Goal: Transaction & Acquisition: Purchase product/service

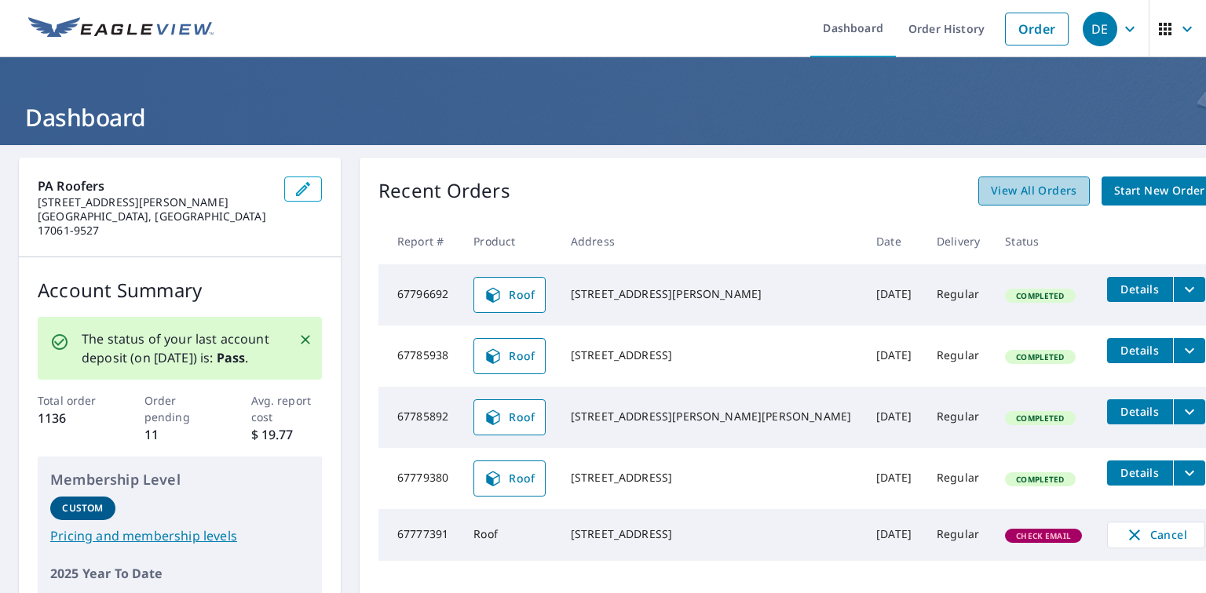
click at [991, 192] on span "View All Orders" at bounding box center [1034, 191] width 86 height 20
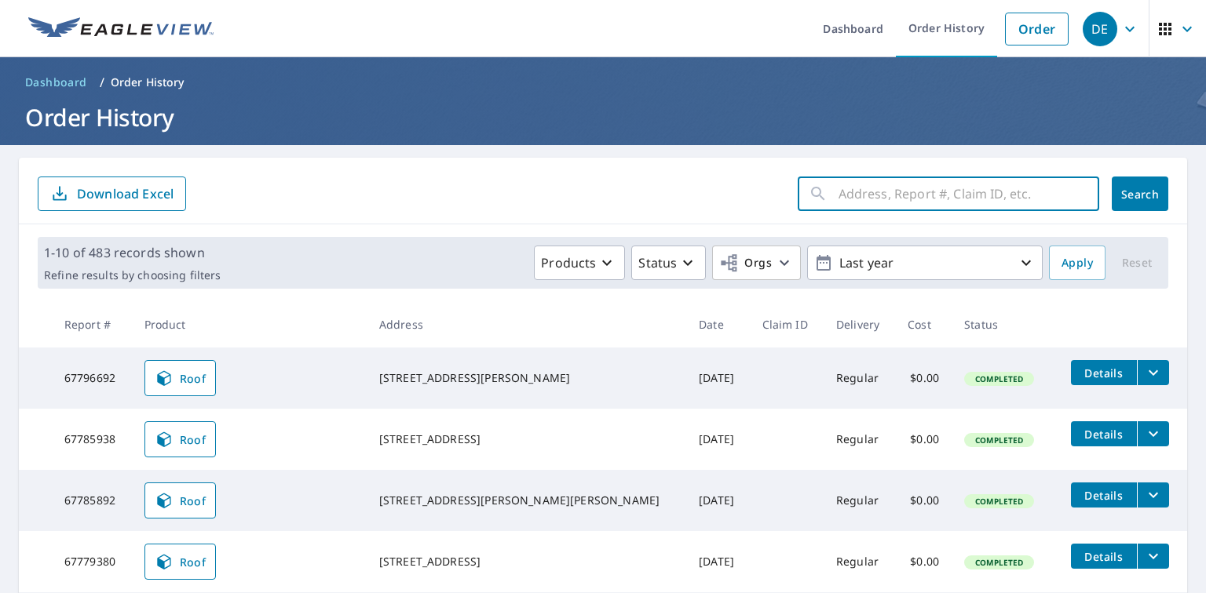
click at [848, 195] on input "text" at bounding box center [968, 194] width 261 height 44
type input "7732 state route 209"
click at [1124, 197] on span "Search" at bounding box center [1139, 194] width 31 height 15
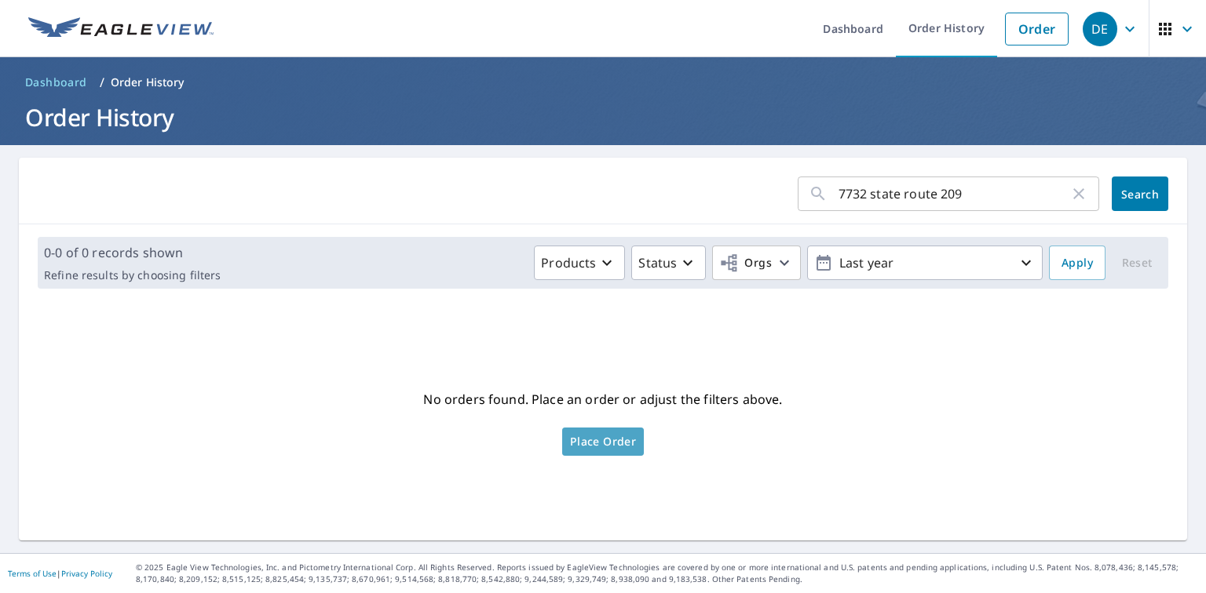
click at [586, 438] on span "Place Order" at bounding box center [603, 442] width 66 height 8
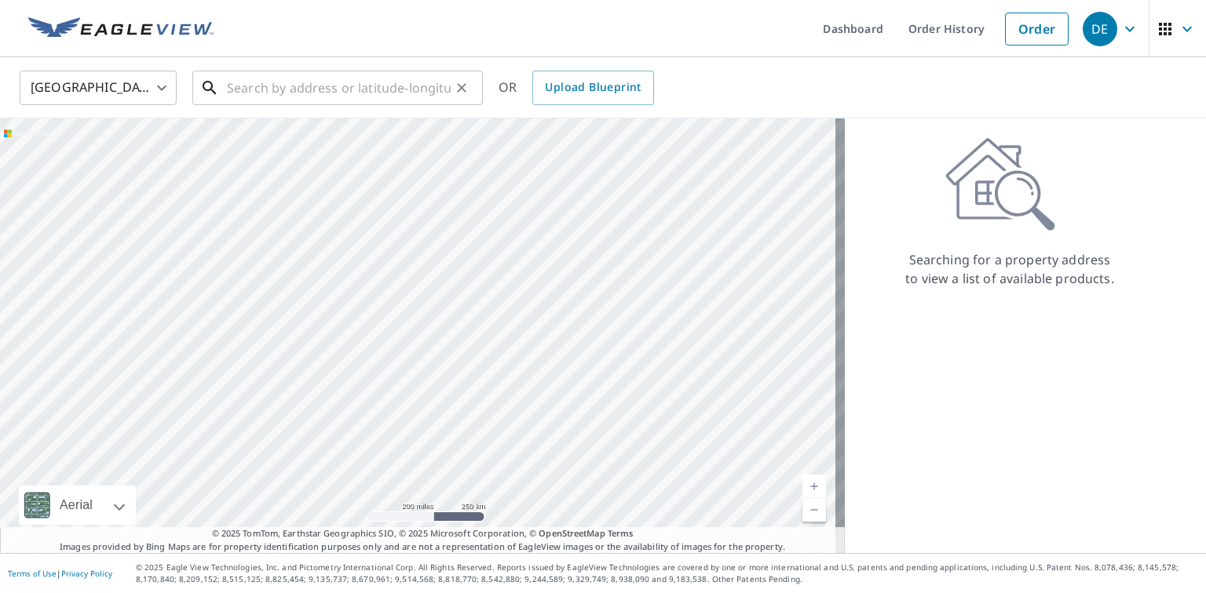
click at [257, 78] on input "text" at bounding box center [339, 88] width 224 height 44
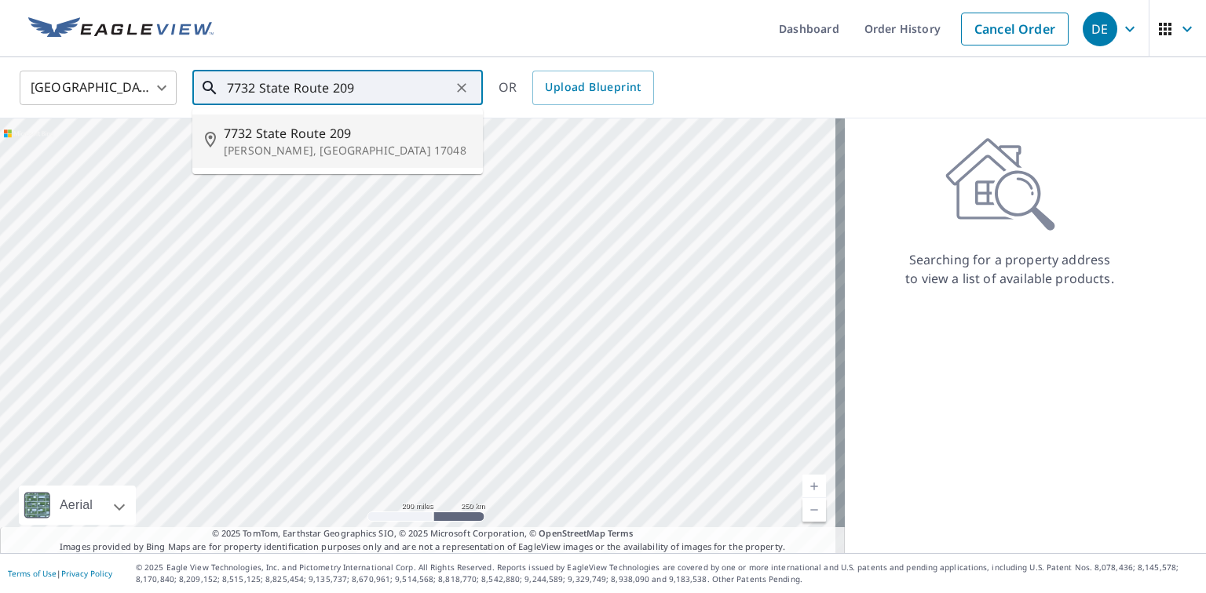
click at [296, 144] on p "Lykens, PA 17048" at bounding box center [347, 151] width 246 height 16
type input "7732 State Route 209 Lykens, PA 17048"
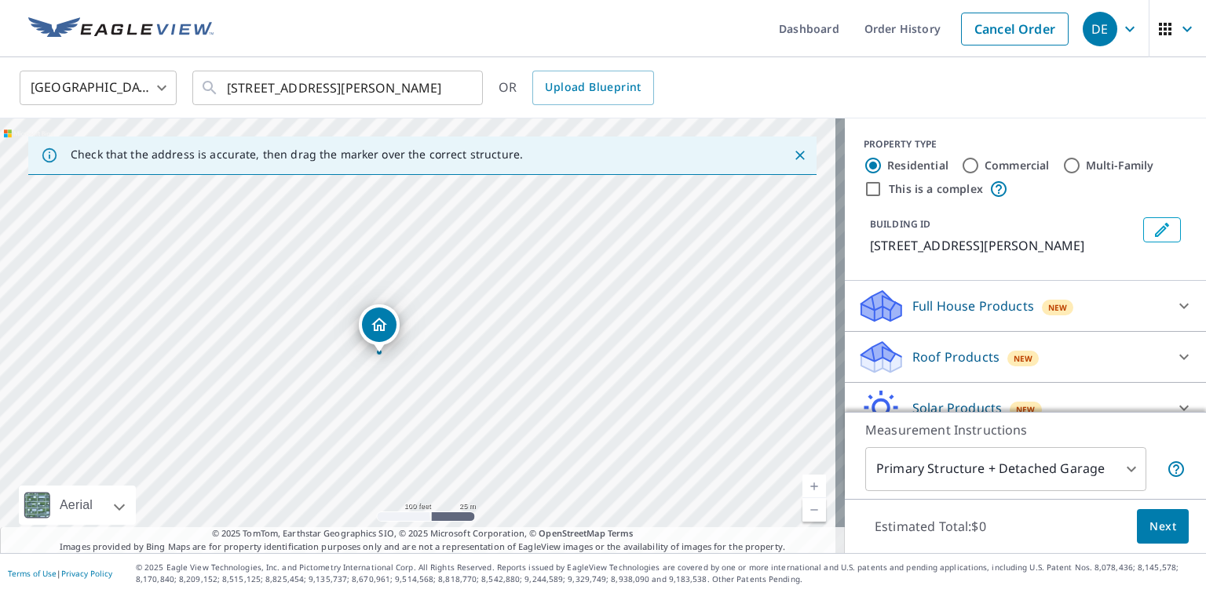
drag, startPoint x: 305, startPoint y: 273, endPoint x: 436, endPoint y: 383, distance: 171.0
click at [436, 383] on div "7732 State Route 209 Lykens, PA 17048" at bounding box center [422, 336] width 845 height 435
drag, startPoint x: 324, startPoint y: 361, endPoint x: 564, endPoint y: 362, distance: 239.4
click at [564, 362] on div "7732 State Route 209 Lykens, PA 17048" at bounding box center [422, 336] width 845 height 435
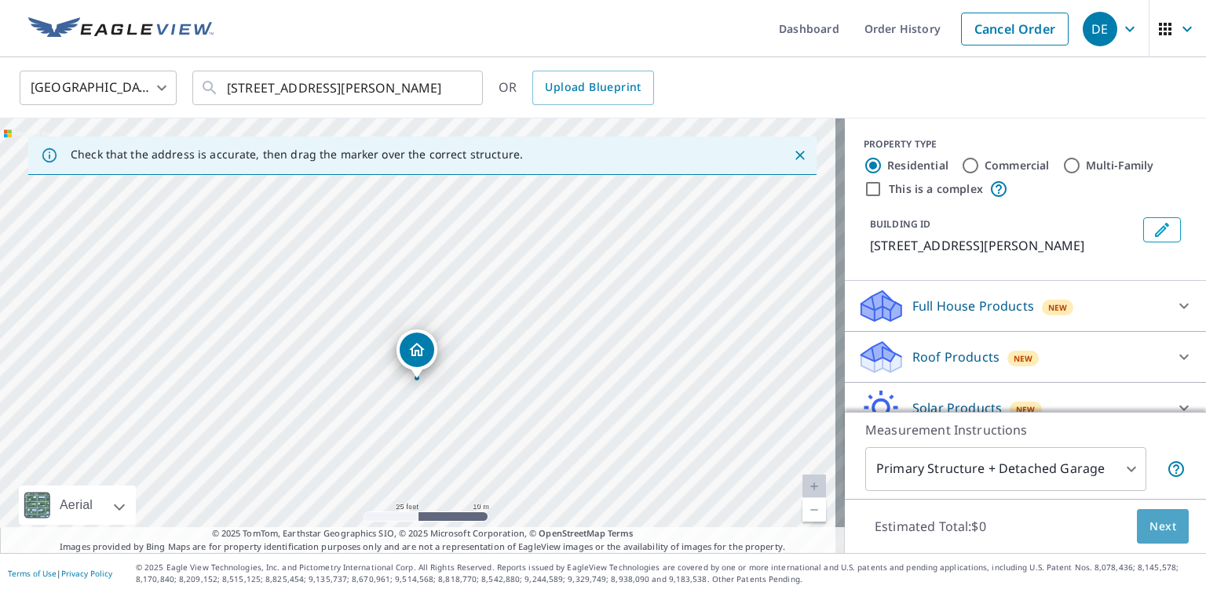
click at [1162, 527] on span "Next" at bounding box center [1162, 527] width 27 height 20
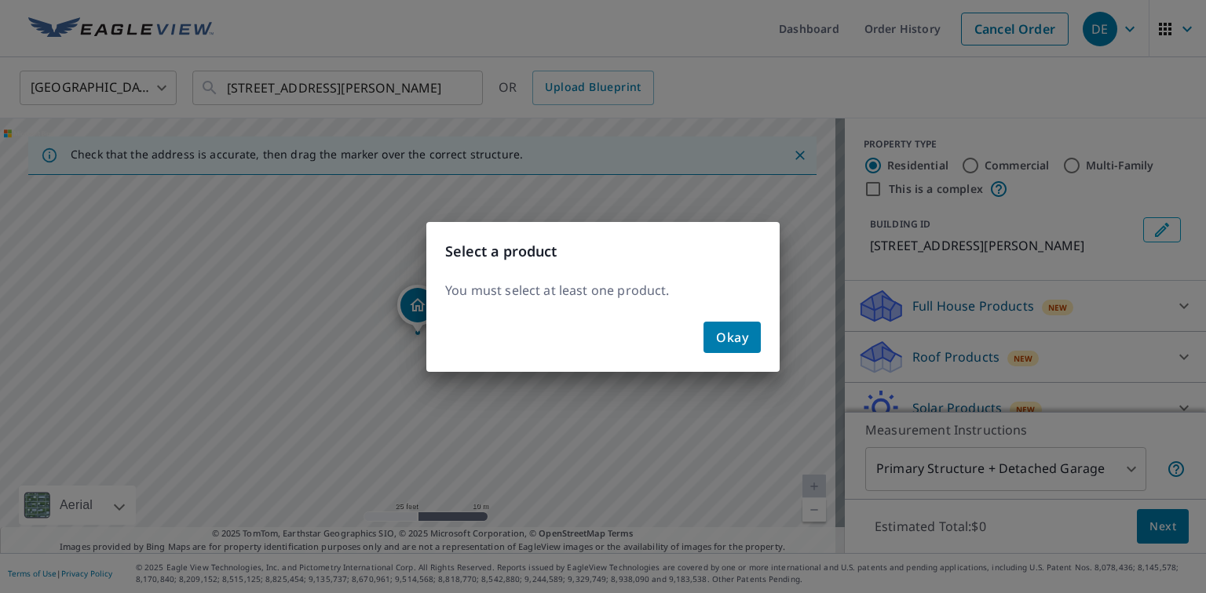
click at [729, 333] on span "Okay" at bounding box center [732, 338] width 32 height 22
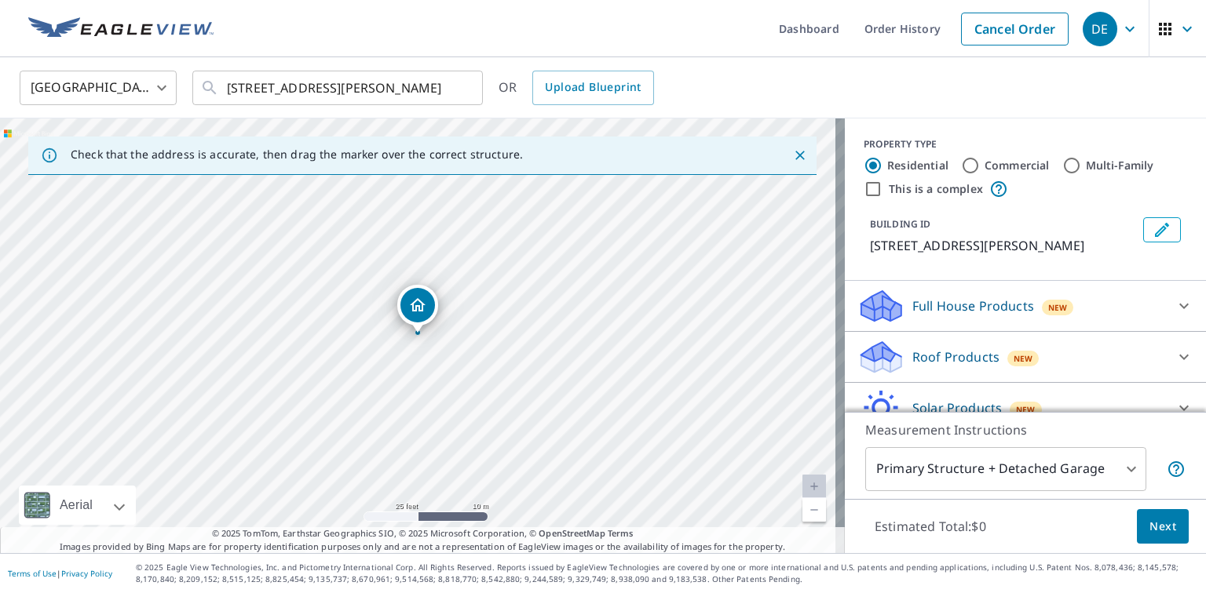
scroll to position [63, 0]
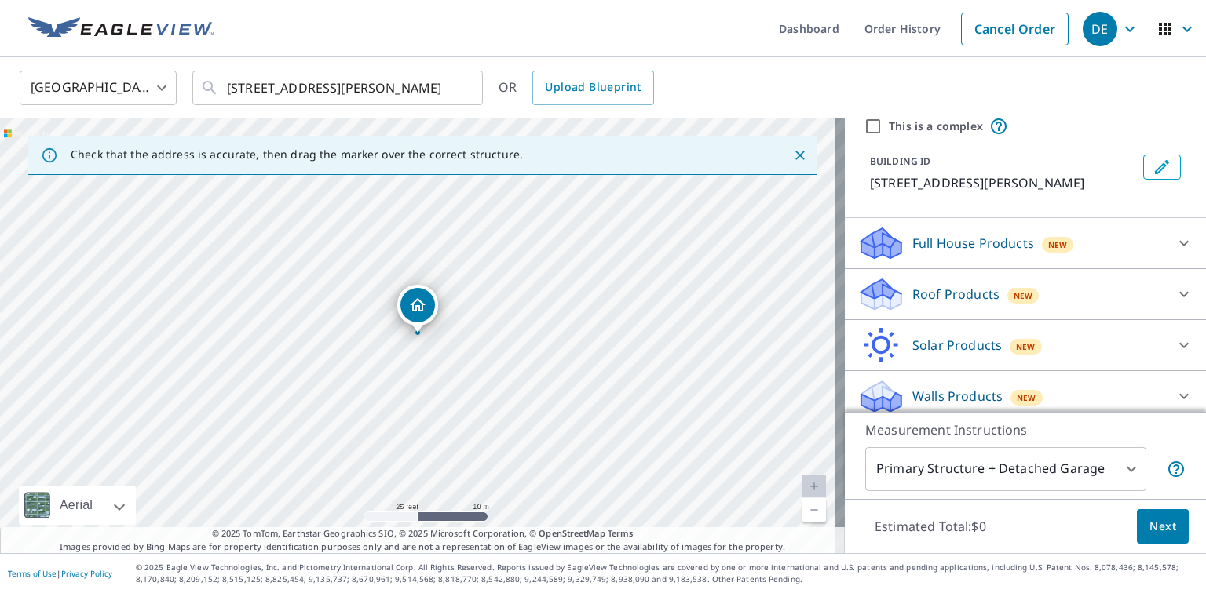
click at [1174, 288] on icon at bounding box center [1183, 294] width 19 height 19
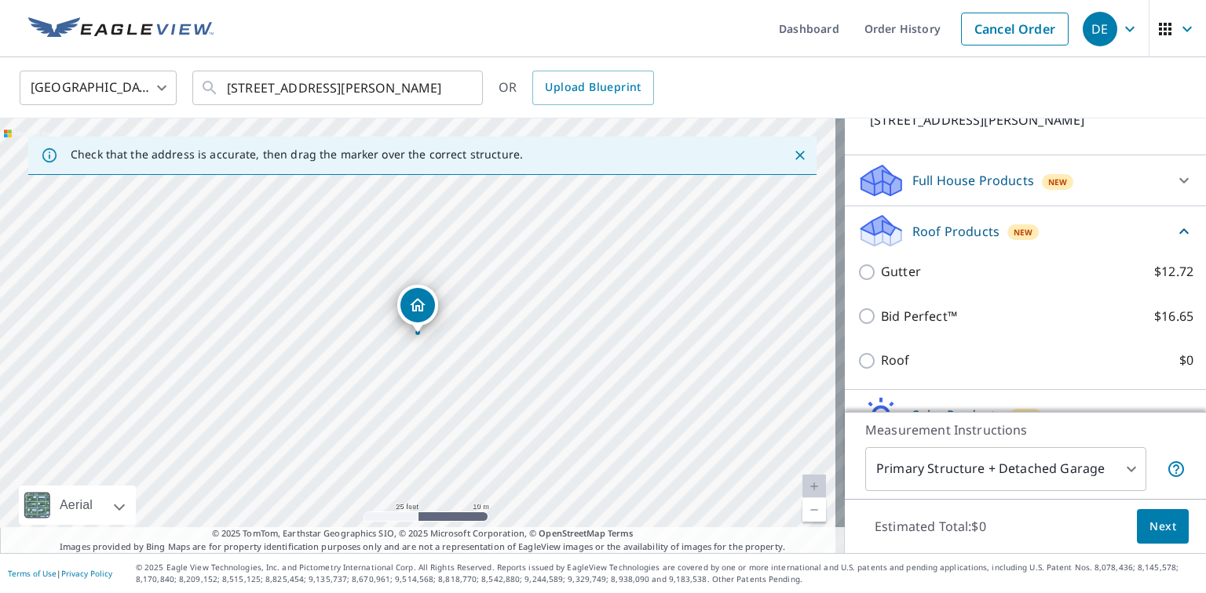
scroll to position [188, 0]
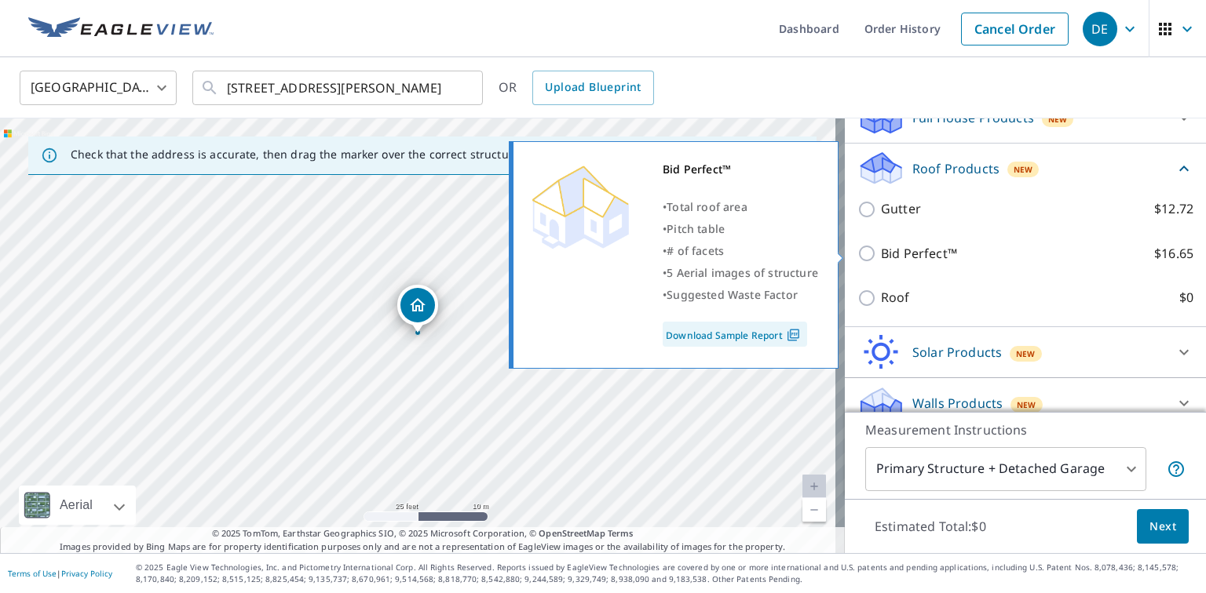
click at [859, 254] on input "Bid Perfect™ $16.65" at bounding box center [869, 253] width 24 height 19
checkbox input "true"
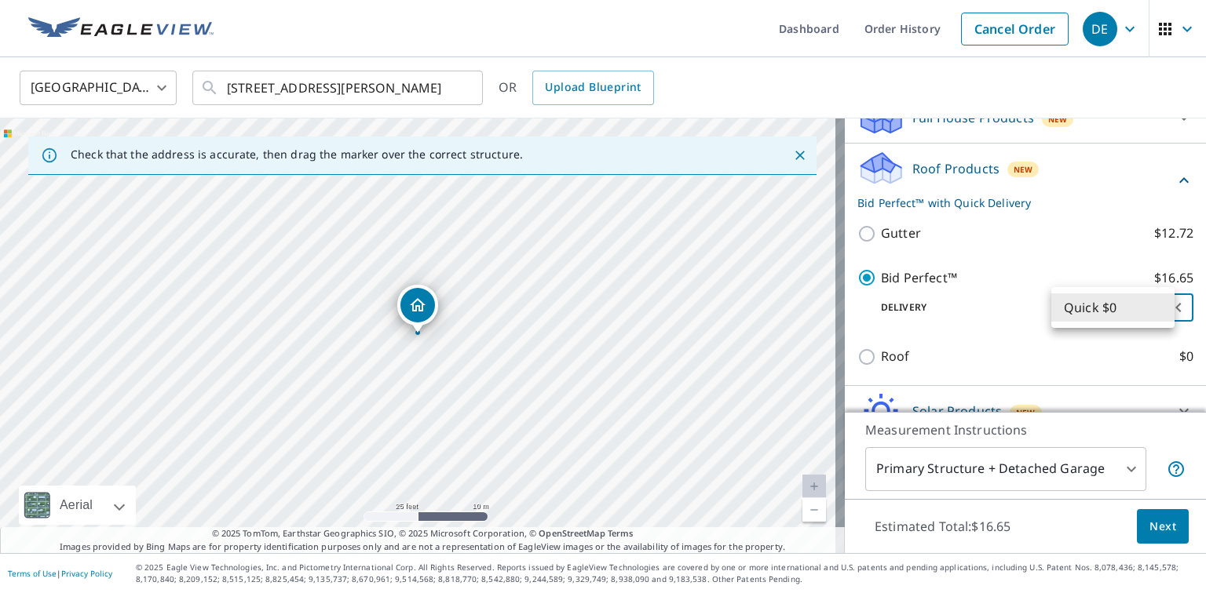
click at [1160, 305] on body "DE DE Dashboard Order History Cancel Order DE United States US ​ 7732 State Rou…" at bounding box center [603, 296] width 1206 height 593
click at [1159, 527] on div at bounding box center [603, 296] width 1206 height 593
click at [622, 352] on div "7732 State Route 209 Lykens, PA 17048" at bounding box center [422, 336] width 845 height 435
click at [1155, 529] on span "Next" at bounding box center [1162, 527] width 27 height 20
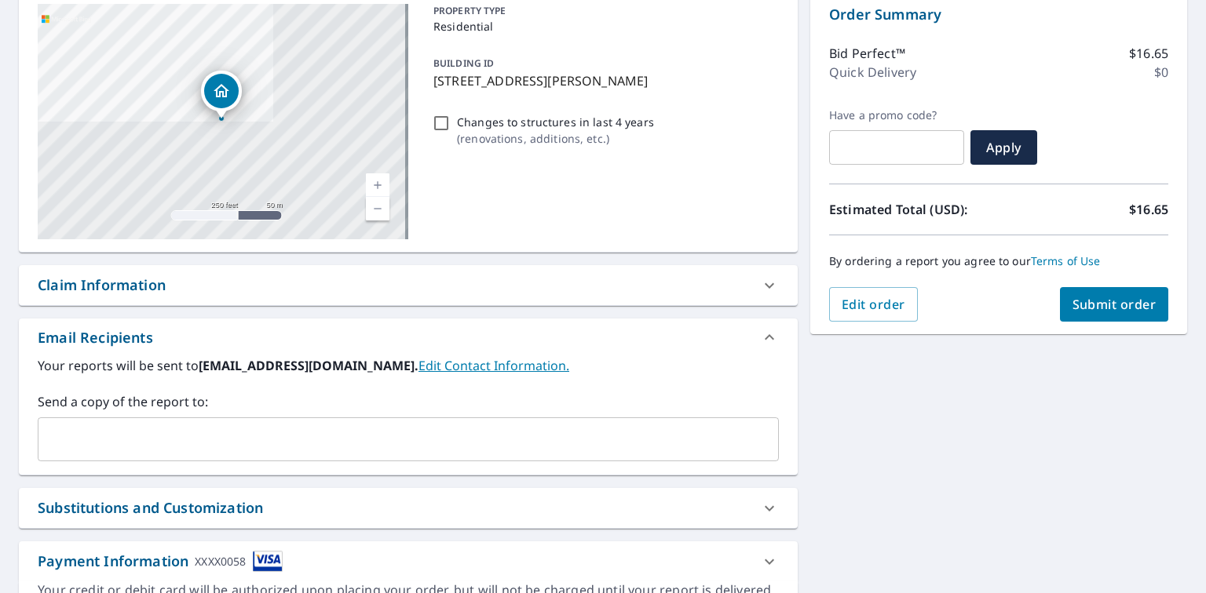
scroll to position [188, 0]
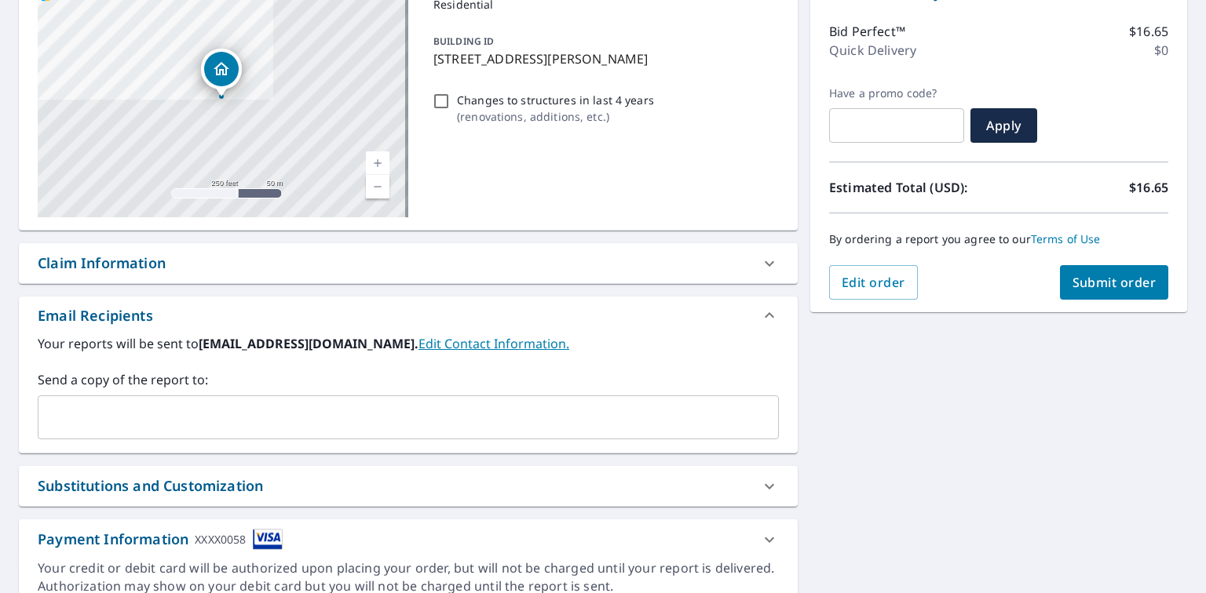
click at [265, 421] on input "text" at bounding box center [396, 418] width 703 height 30
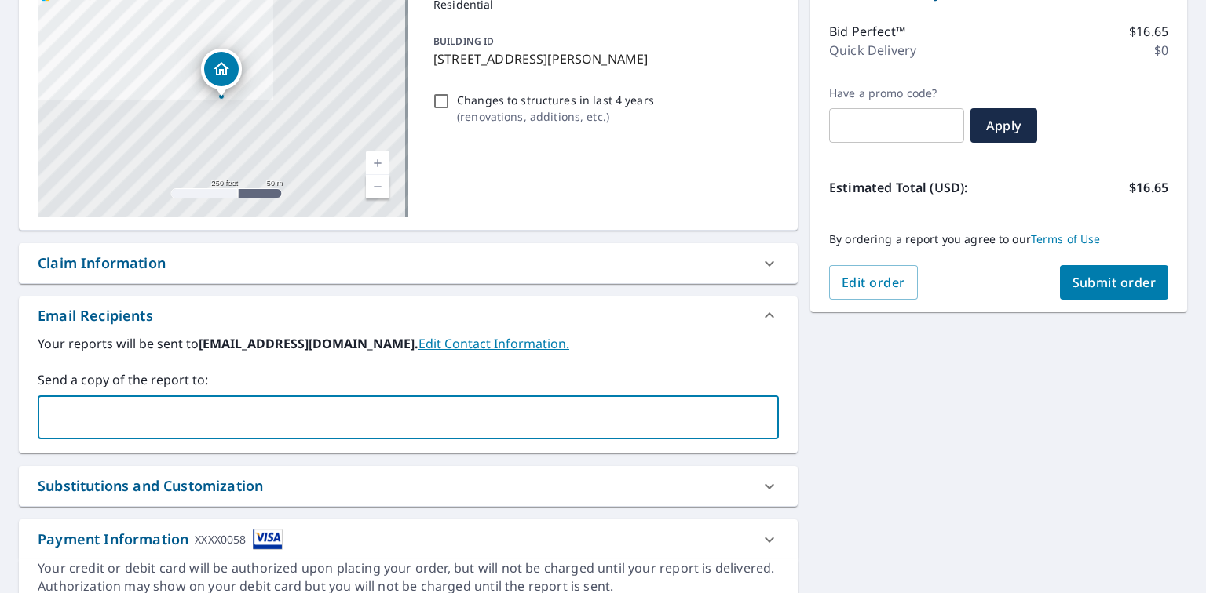
type input "danny@paroofers.com"
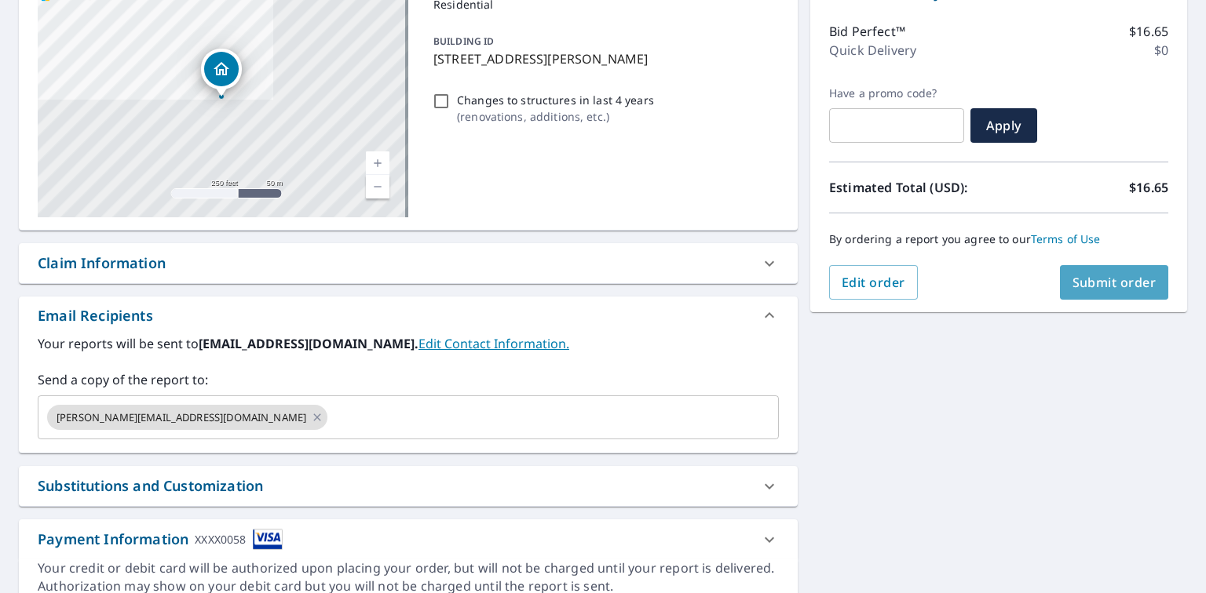
click at [1080, 286] on span "Submit order" at bounding box center [1114, 282] width 84 height 17
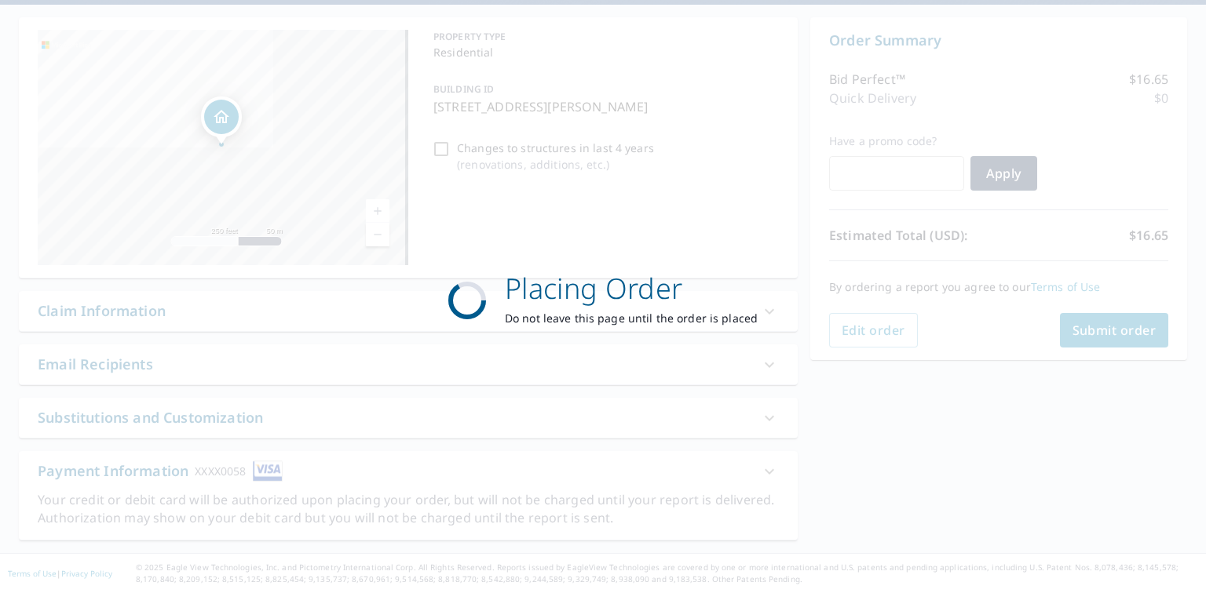
scroll to position [139, 0]
